Goal: Task Accomplishment & Management: Manage account settings

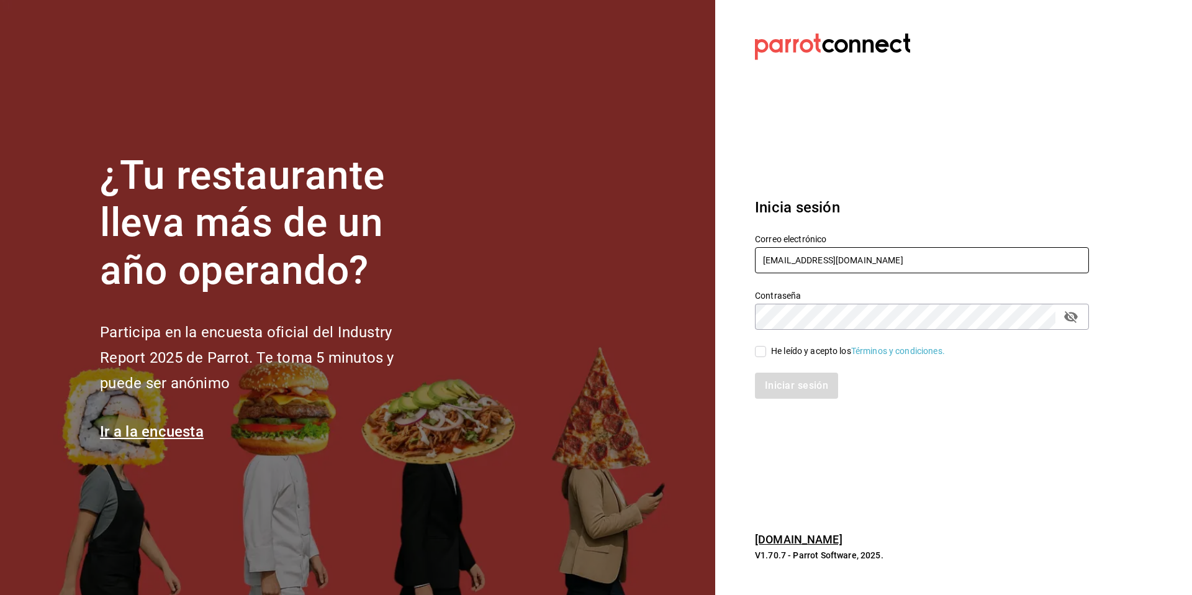
drag, startPoint x: 904, startPoint y: 260, endPoint x: 755, endPoint y: 248, distance: 149.0
click at [757, 248] on input "[EMAIL_ADDRESS][DOMAIN_NAME]" at bounding box center [922, 260] width 334 height 26
paste input "laureas@puebla"
type input "[EMAIL_ADDRESS][DOMAIN_NAME]"
click at [791, 355] on div "He leído y acepto los Términos y condiciones." at bounding box center [858, 351] width 174 height 13
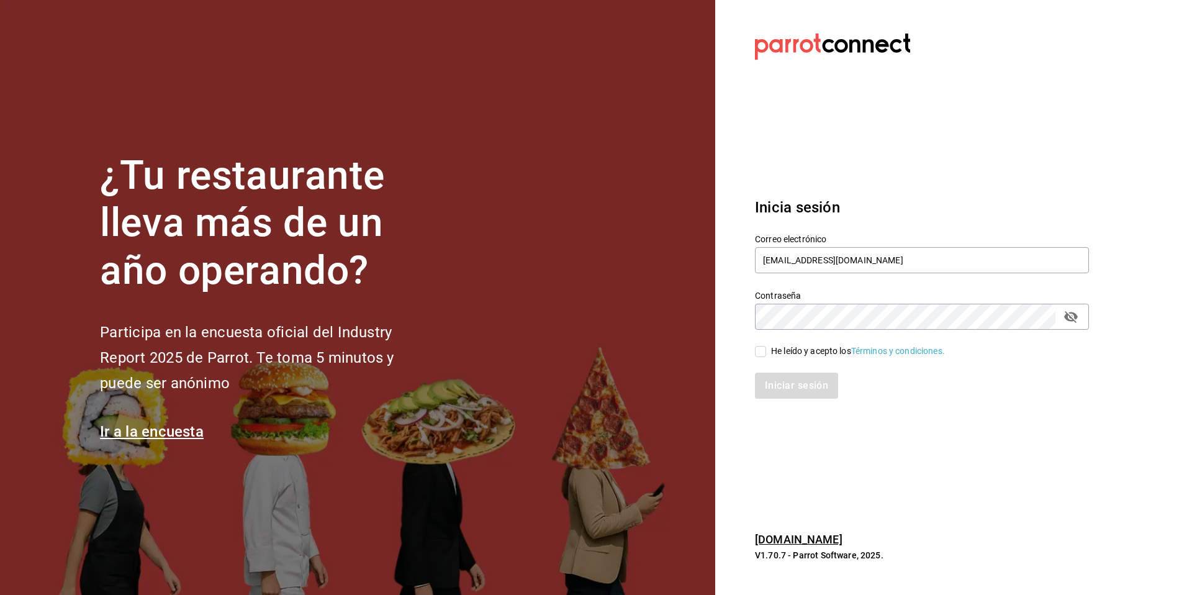
click at [766, 355] on input "He leído y acepto los Términos y condiciones." at bounding box center [760, 351] width 11 height 11
checkbox input "true"
click at [785, 399] on div "Inicia sesión Correo electrónico [EMAIL_ADDRESS][DOMAIN_NAME] Contraseña Contra…" at bounding box center [922, 297] width 334 height 233
click at [801, 389] on button "Iniciar sesión" at bounding box center [797, 386] width 84 height 26
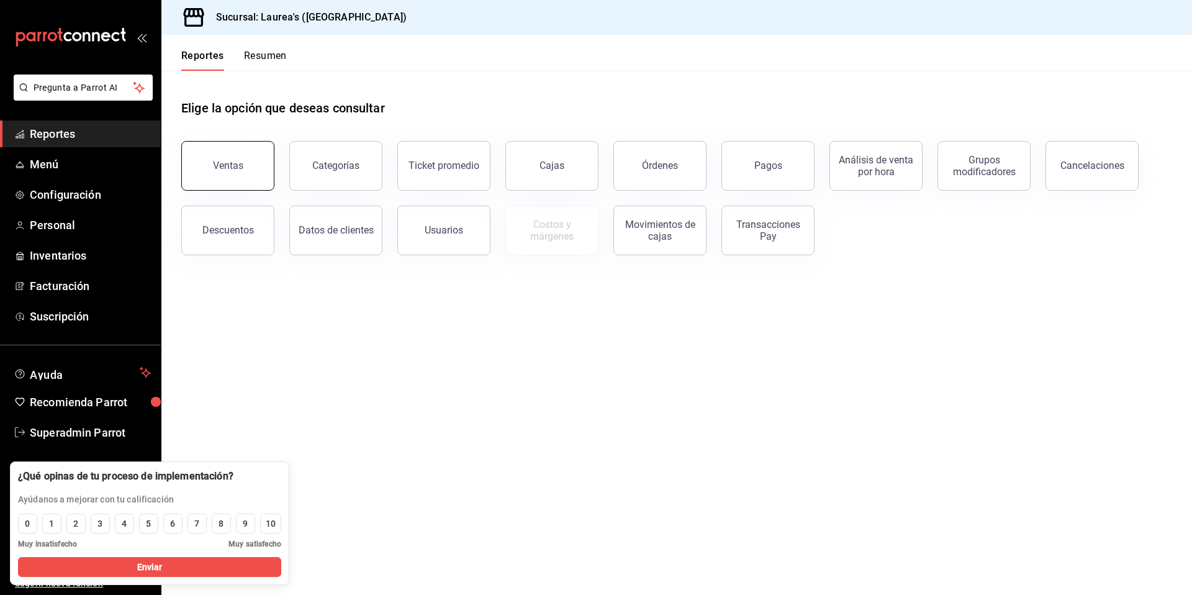
click at [242, 178] on button "Ventas" at bounding box center [227, 166] width 93 height 50
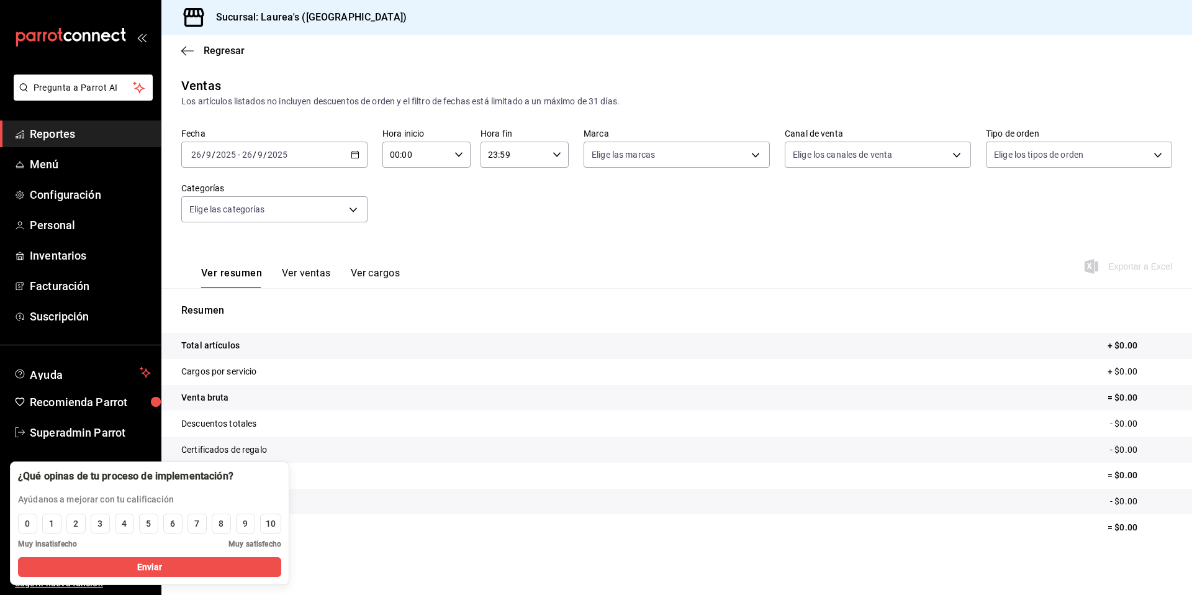
click at [427, 419] on tr "Descuentos totales - $0.00" at bounding box center [676, 424] width 1031 height 26
click at [354, 147] on div "[DATE] [DATE] - [DATE] [DATE]" at bounding box center [274, 155] width 186 height 26
click at [231, 279] on span "Mes actual" at bounding box center [240, 276] width 96 height 13
click at [304, 156] on div "[DATE] [DATE] - [DATE] [DATE]" at bounding box center [274, 155] width 186 height 26
click at [237, 311] on li "Rango de fechas" at bounding box center [240, 304] width 116 height 28
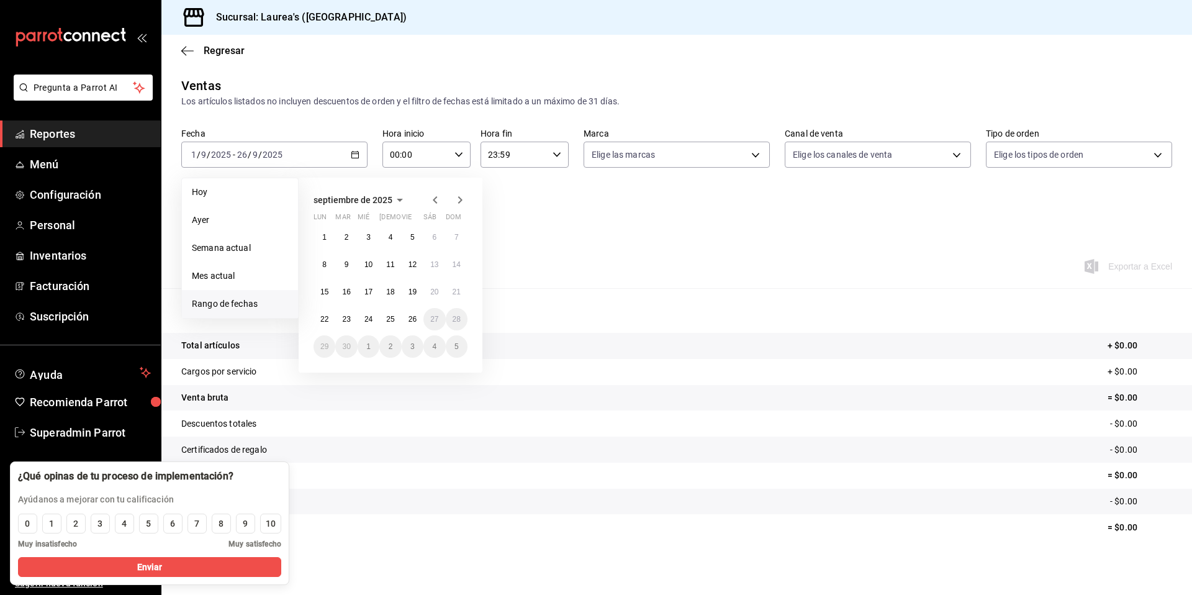
click at [436, 201] on icon "button" at bounding box center [435, 200] width 15 height 15
click at [412, 232] on button "1" at bounding box center [413, 237] width 22 height 22
click at [453, 347] on abbr "31" at bounding box center [457, 346] width 8 height 9
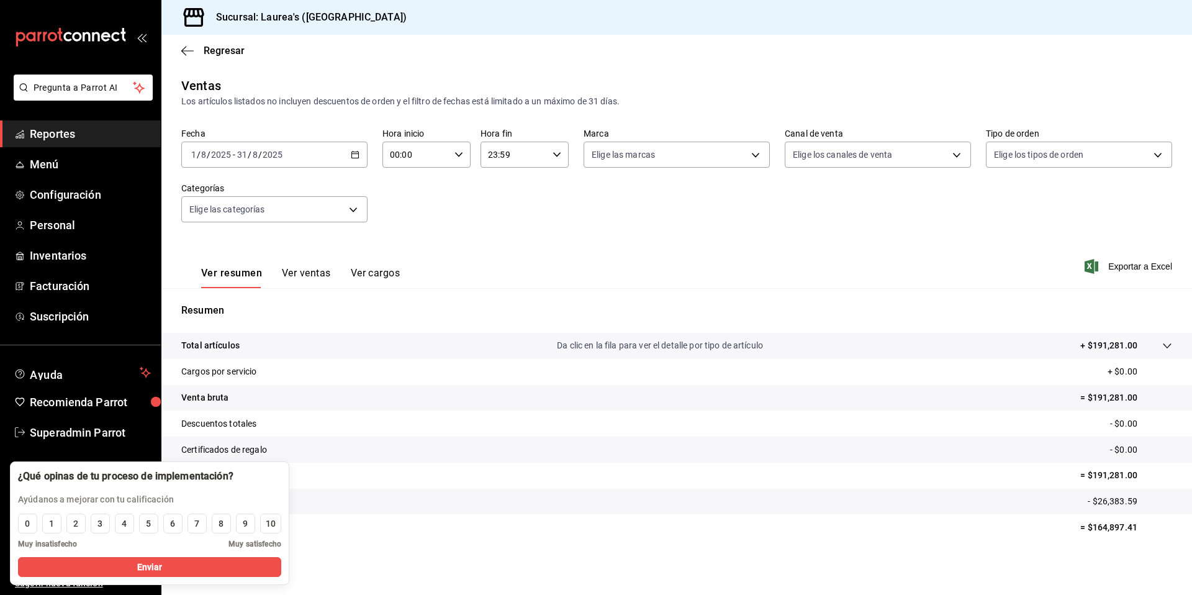
click at [342, 158] on div "[DATE] [DATE] - [DATE] [DATE]" at bounding box center [274, 155] width 186 height 26
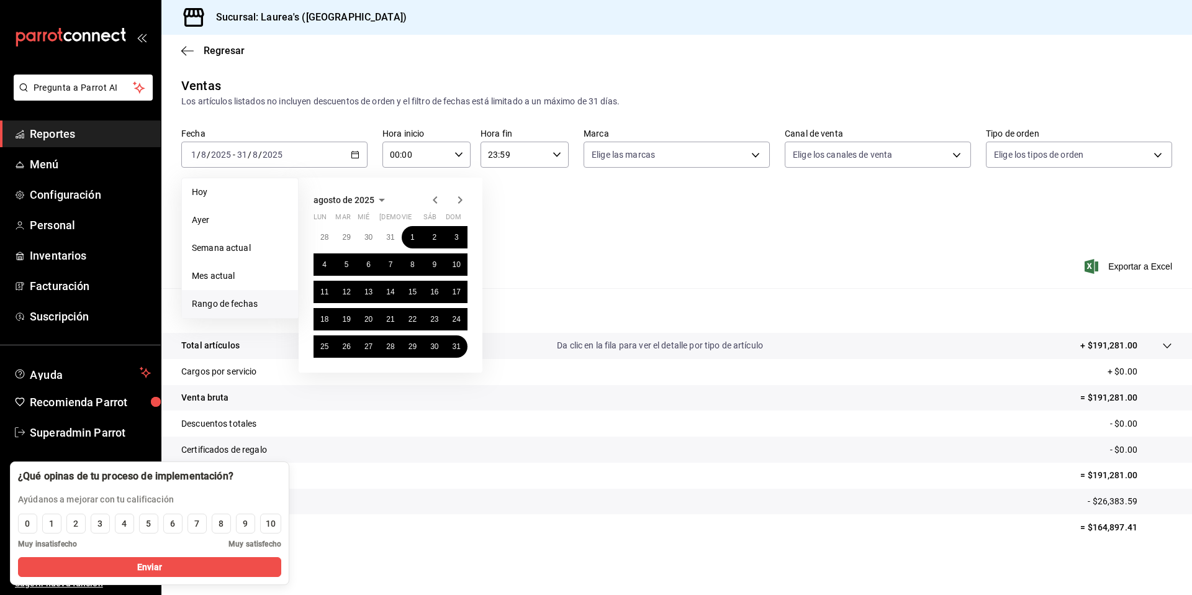
click at [462, 202] on icon "button" at bounding box center [460, 200] width 15 height 15
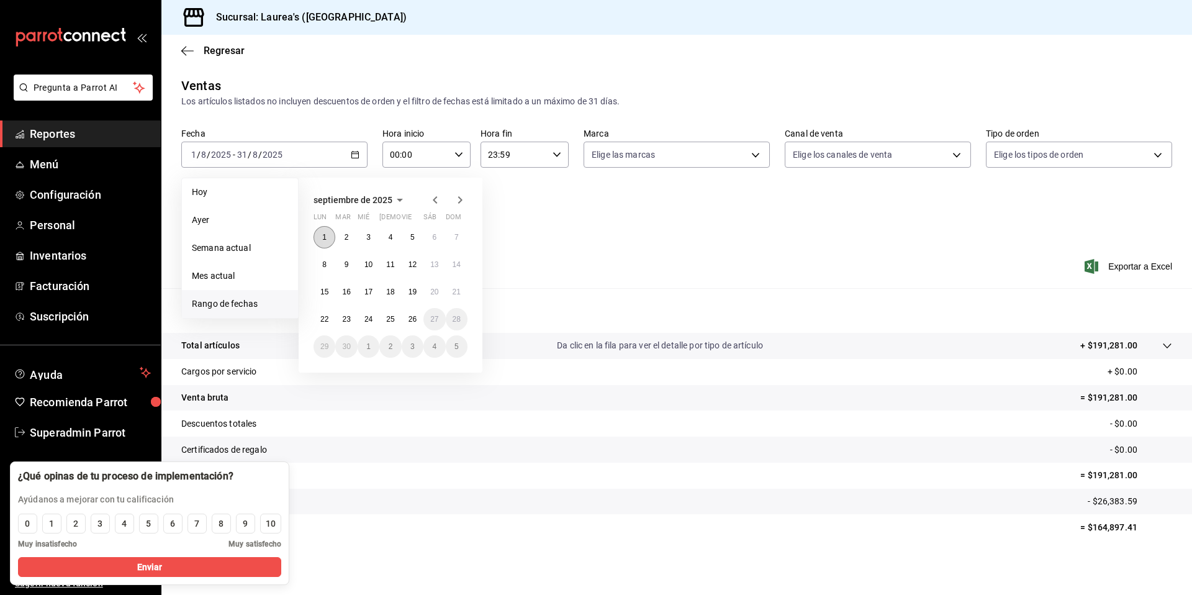
click at [330, 240] on button "1" at bounding box center [325, 237] width 22 height 22
click at [406, 326] on button "26" at bounding box center [413, 319] width 22 height 22
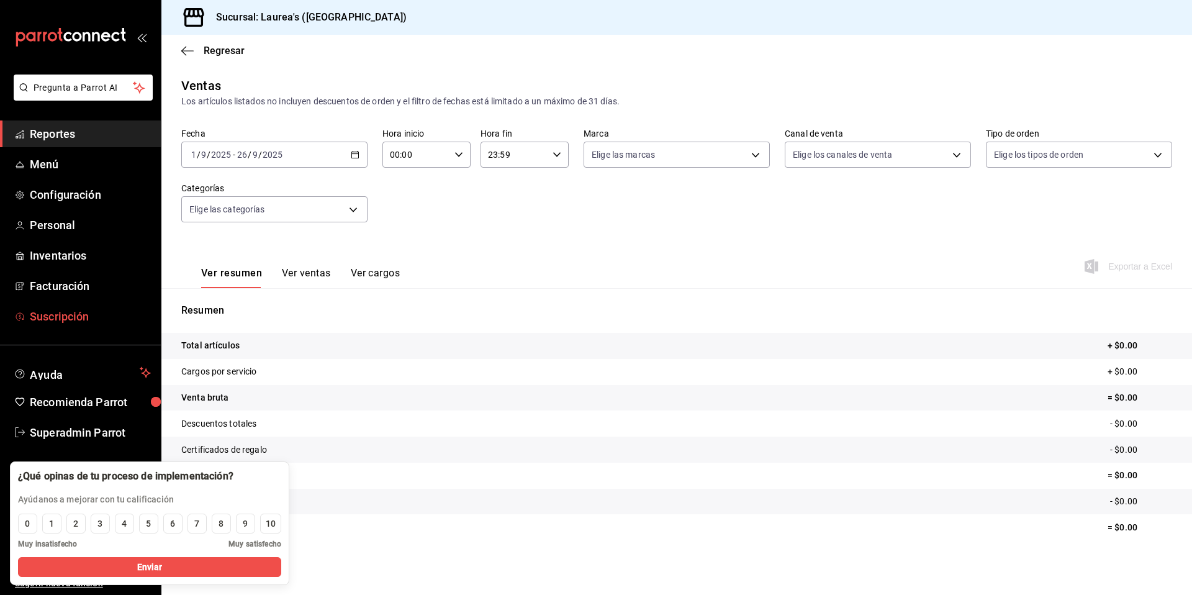
click at [62, 324] on span "Suscripción" at bounding box center [90, 316] width 121 height 17
